Goal: Task Accomplishment & Management: Manage account settings

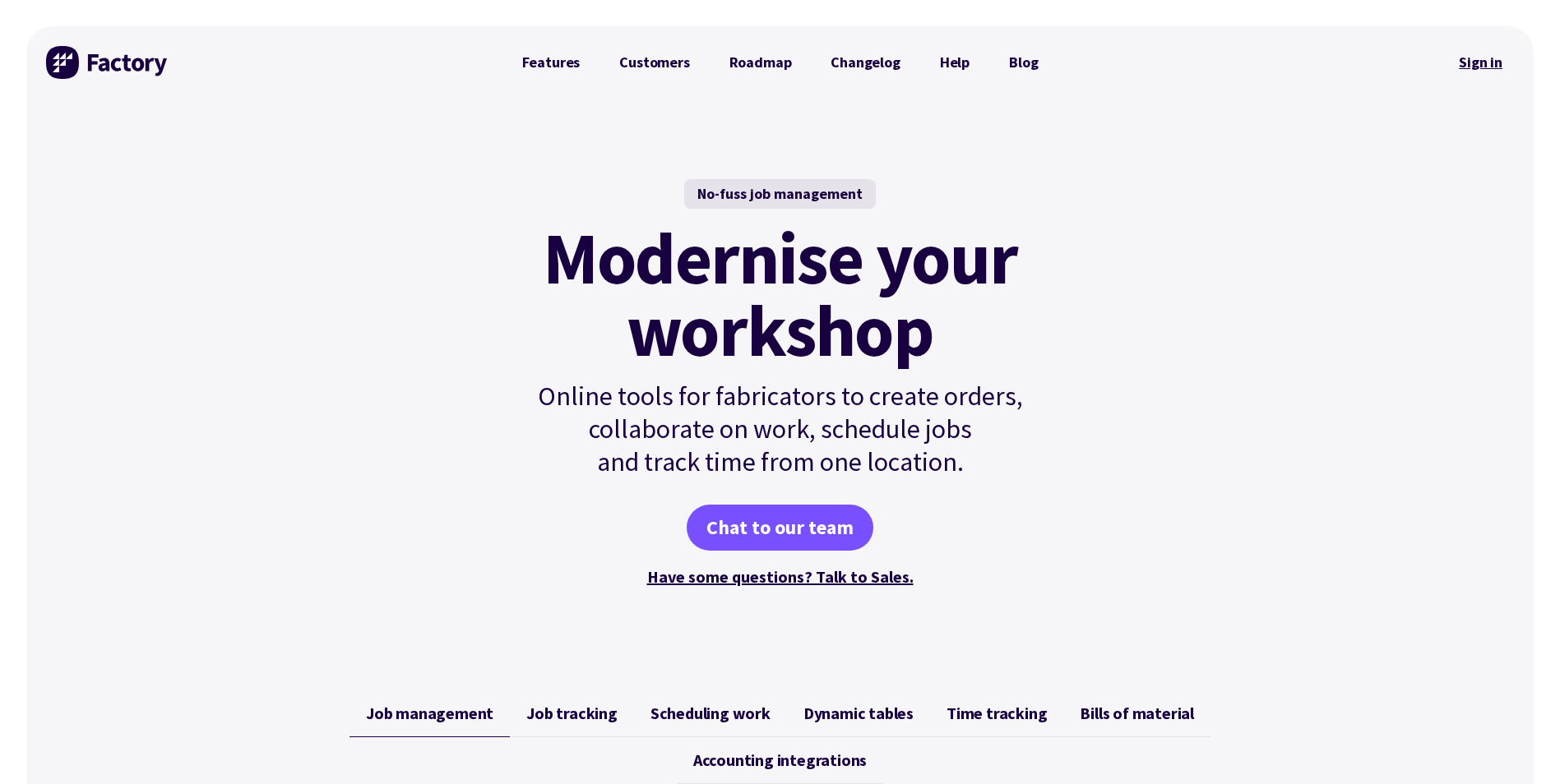
click at [1491, 66] on link "Sign in" at bounding box center [1481, 63] width 67 height 38
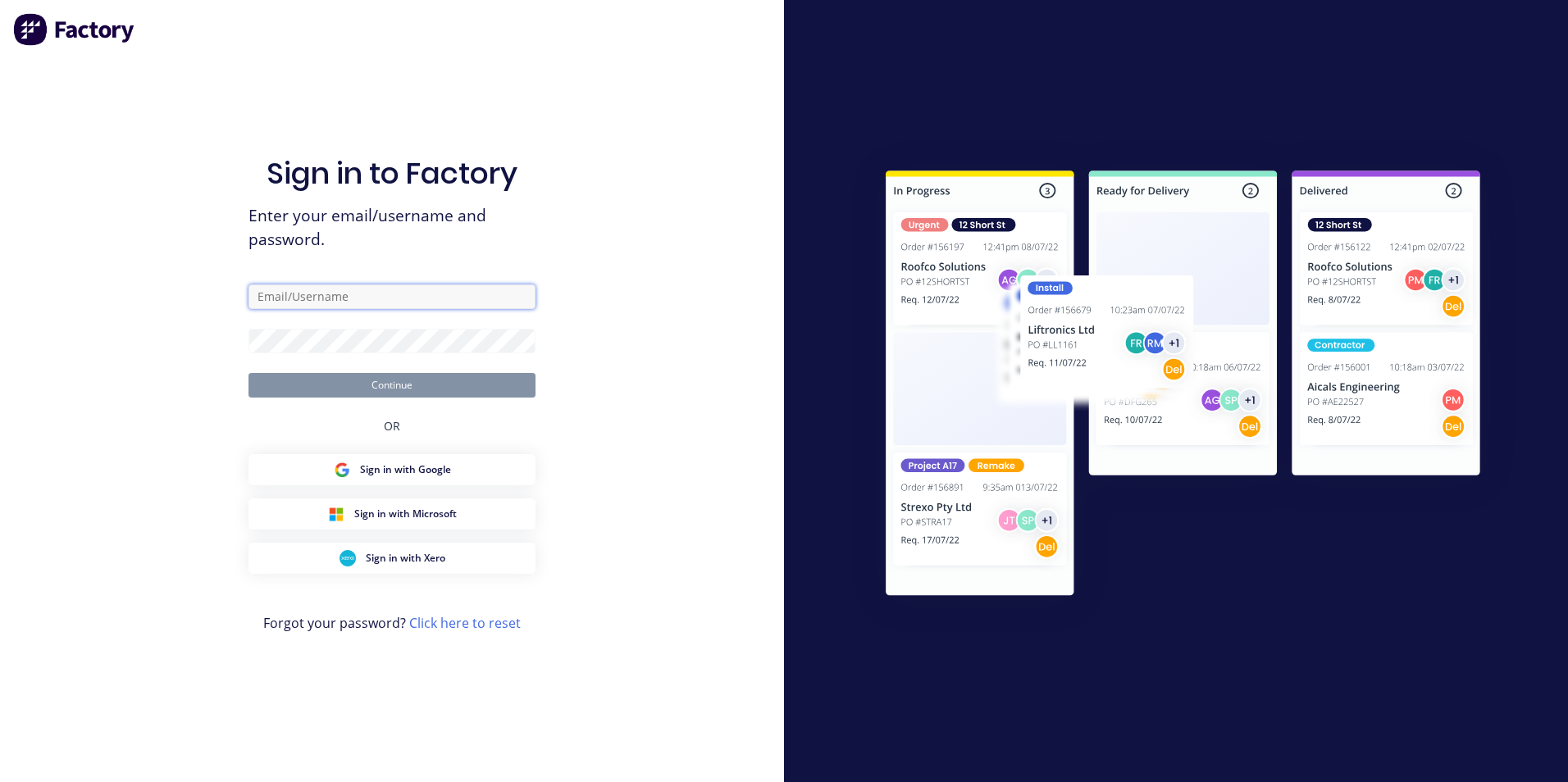
drag, startPoint x: 0, startPoint y: 0, endPoint x: 315, endPoint y: 302, distance: 436.4
click at [315, 302] on input "text" at bounding box center [392, 296] width 287 height 25
click at [456, 307] on input "san35_san35@hotmail.com" at bounding box center [392, 296] width 287 height 25
drag, startPoint x: 456, startPoint y: 307, endPoint x: 470, endPoint y: 318, distance: 17.8
click at [470, 318] on form "san35_san35@hotmail.com Continue" at bounding box center [392, 340] width 287 height 113
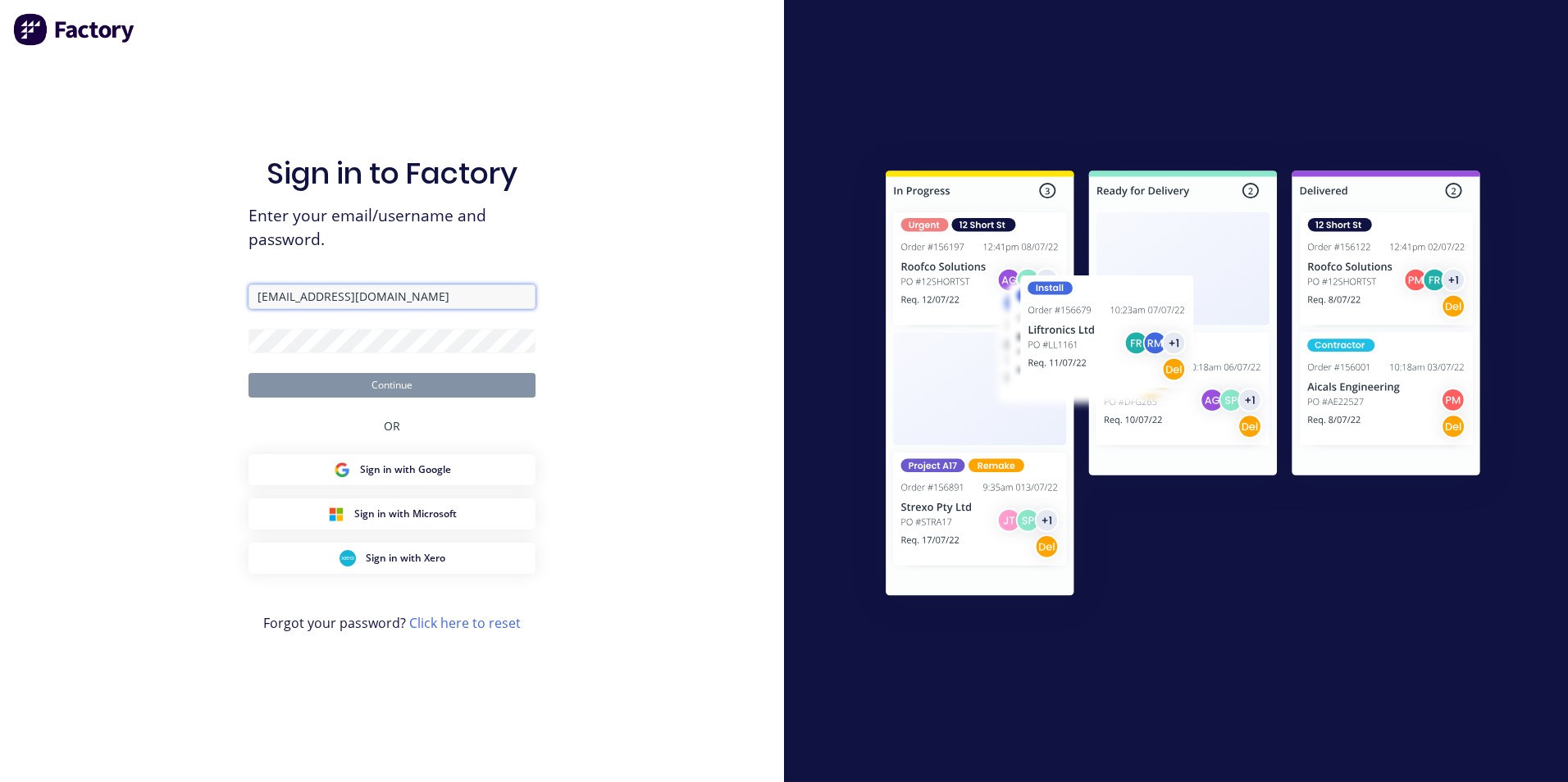
click at [442, 293] on input "san35_san35@hotmail.com" at bounding box center [392, 296] width 287 height 25
type input "admin@advantagesigns.com.au"
click at [445, 379] on button "Continue" at bounding box center [392, 386] width 287 height 25
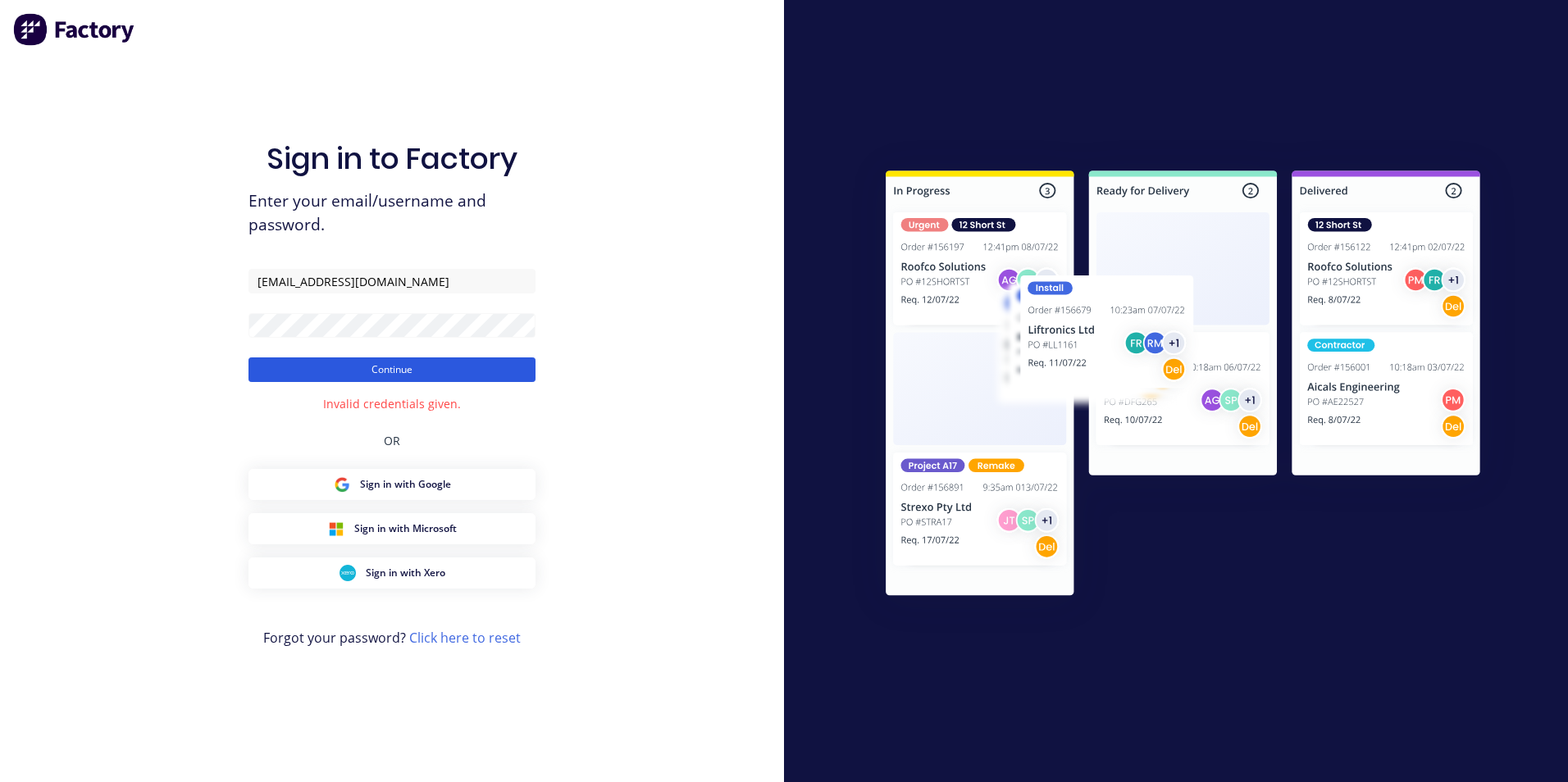
click at [406, 374] on button "Continue" at bounding box center [392, 370] width 287 height 25
